Goal: Check status

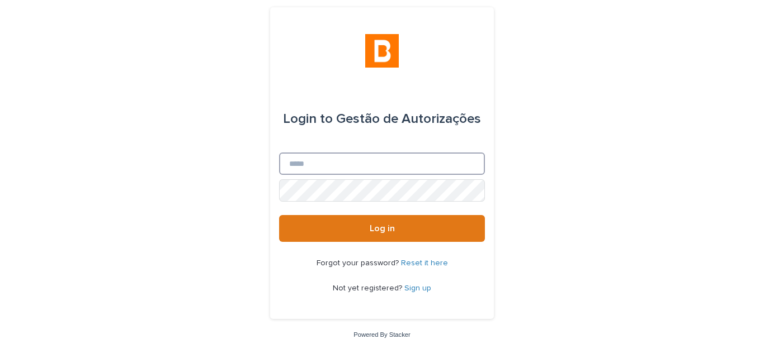
click at [305, 162] on input "Email" at bounding box center [382, 164] width 206 height 22
type input "**********"
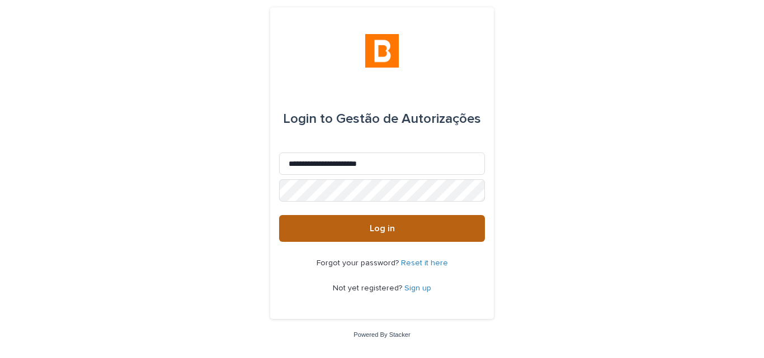
click at [343, 225] on button "Log in" at bounding box center [382, 228] width 206 height 27
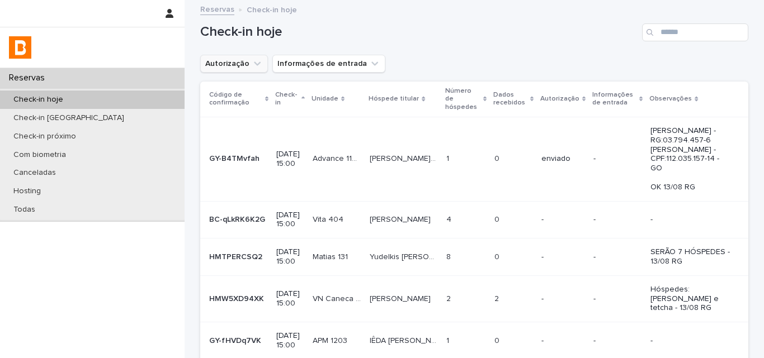
click at [252, 63] on icon "Autorização" at bounding box center [257, 63] width 11 height 11
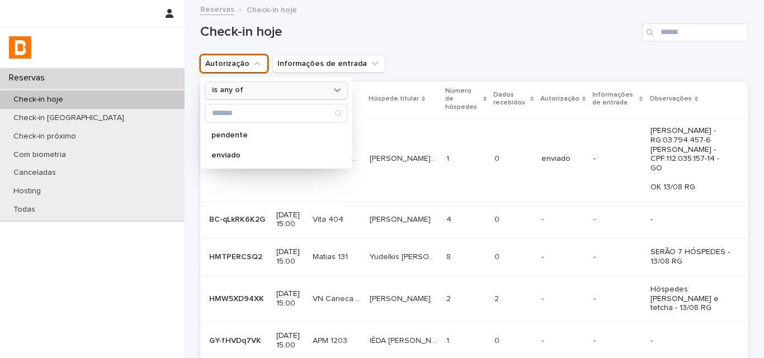
click at [248, 89] on div "is any of" at bounding box center [269, 90] width 124 height 12
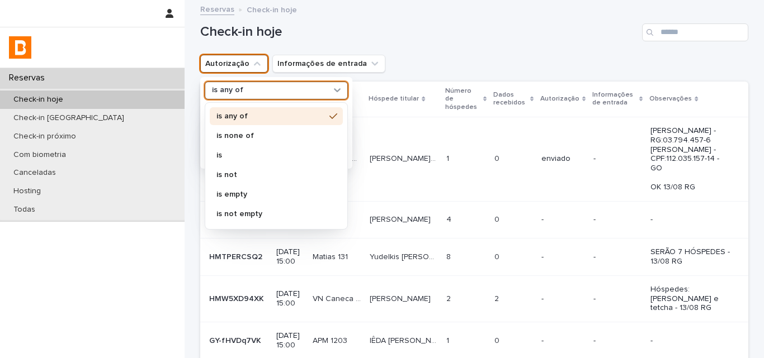
click at [243, 131] on div "is none of" at bounding box center [276, 136] width 133 height 18
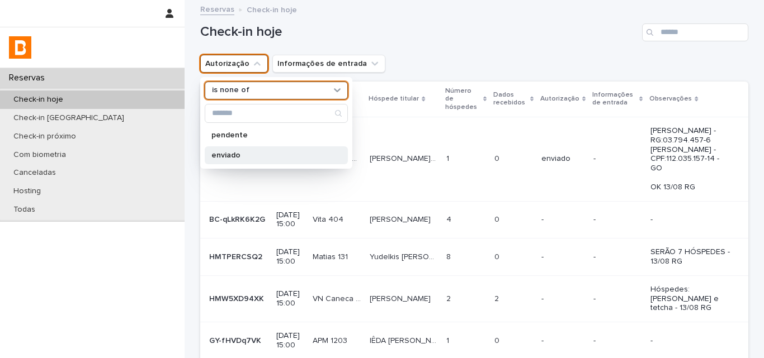
click at [238, 157] on p "enviado" at bounding box center [270, 156] width 119 height 8
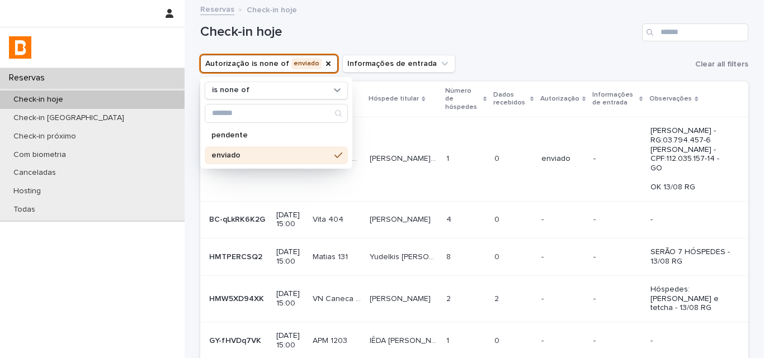
click at [490, 58] on div "Autorização is none of enviado is none of pendente enviado Informações de entra…" at bounding box center [474, 64] width 548 height 18
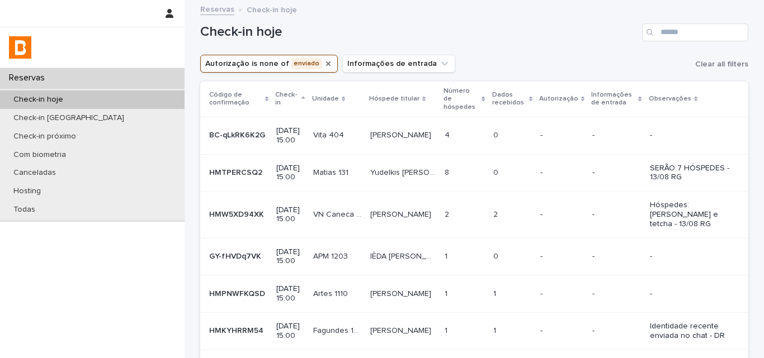
click at [324, 62] on icon "Autorização" at bounding box center [328, 63] width 9 height 9
click at [324, 27] on h1 "Check-in hoje" at bounding box center [418, 32] width 437 height 16
